Goal: Task Accomplishment & Management: Manage account settings

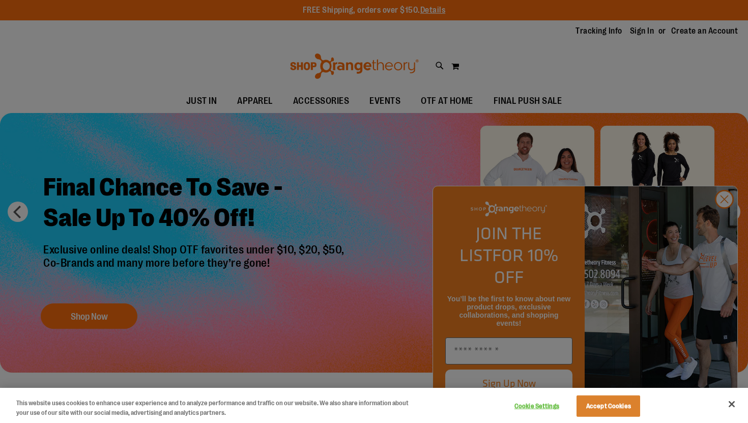
click at [647, 31] on div at bounding box center [374, 211] width 748 height 423
click at [724, 216] on div at bounding box center [374, 211] width 748 height 423
click at [722, 216] on div at bounding box center [374, 211] width 748 height 423
click at [721, 217] on div at bounding box center [374, 211] width 748 height 423
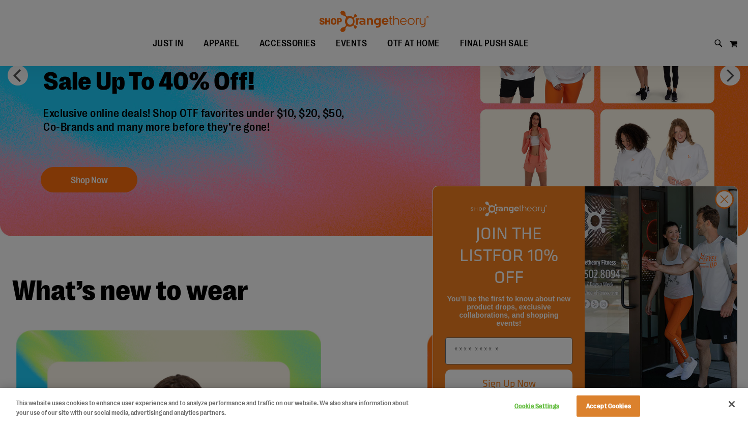
scroll to position [157, 0]
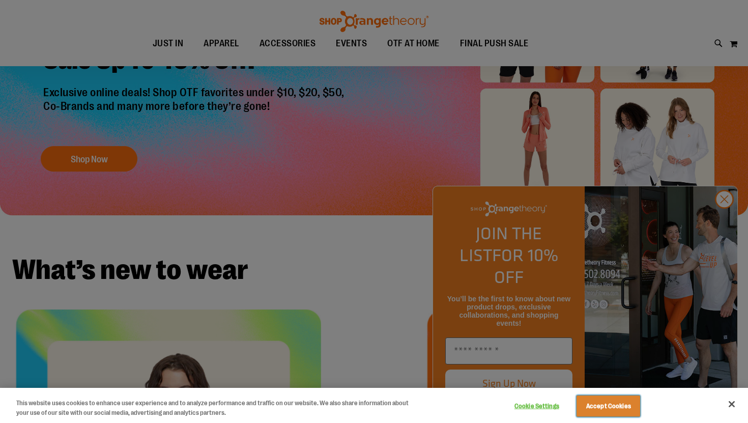
click at [601, 398] on button "Accept Cookies" at bounding box center [609, 406] width 64 height 21
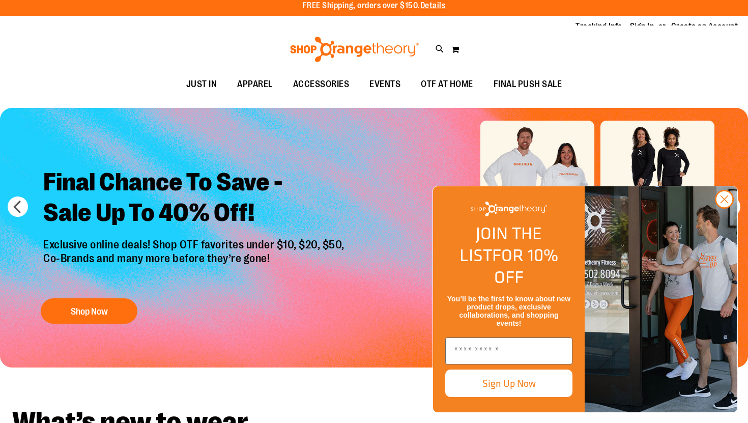
scroll to position [0, 0]
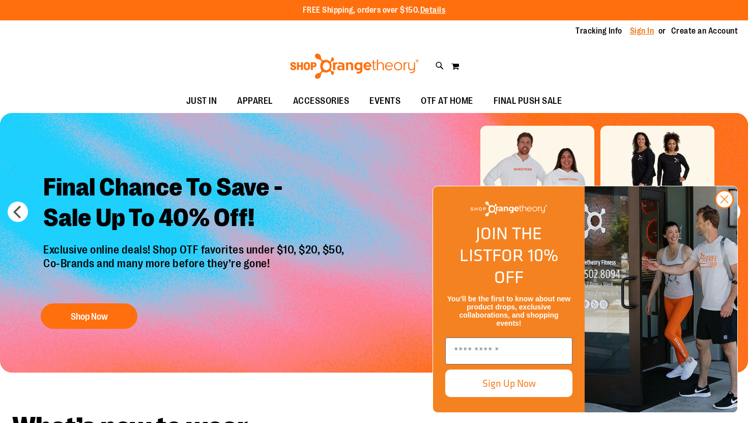
click at [641, 34] on link "Sign In" at bounding box center [642, 30] width 24 height 11
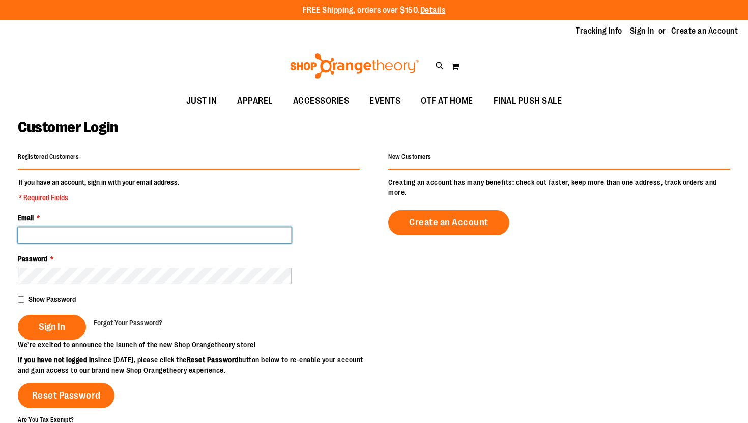
click at [258, 239] on input "Email *" at bounding box center [155, 235] width 274 height 16
type input "**********"
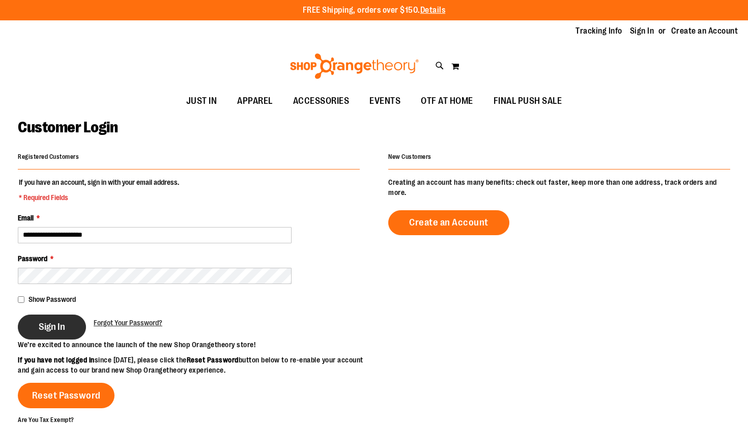
click at [49, 325] on span "Sign In" at bounding box center [52, 326] width 26 height 11
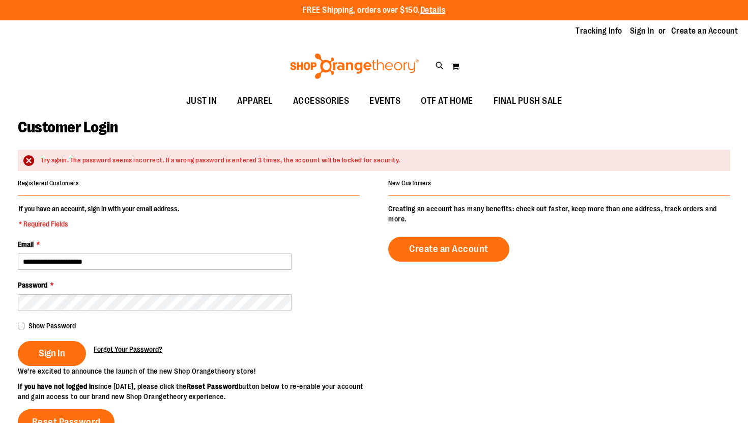
click at [117, 349] on span "Forgot Your Password?" at bounding box center [128, 349] width 69 height 8
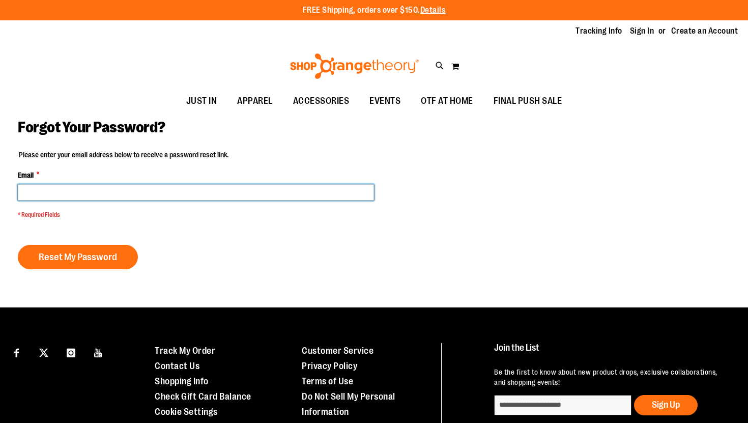
click at [139, 196] on input "Email *" at bounding box center [196, 192] width 356 height 16
type input "*"
type input "**********"
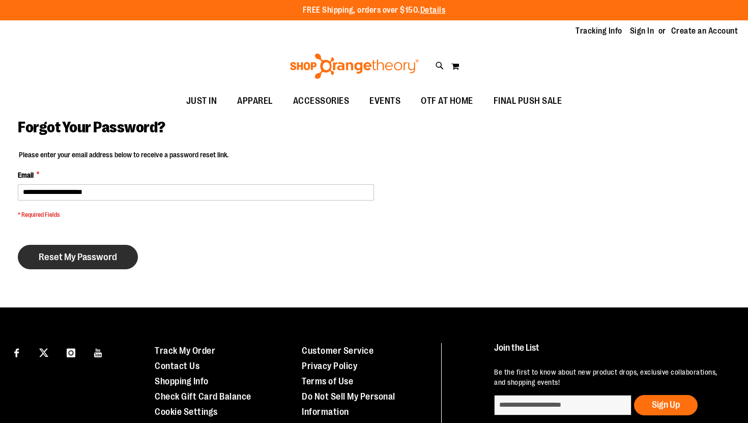
click at [93, 259] on span "Reset My Password" at bounding box center [78, 256] width 78 height 11
